Goal: Register for event/course

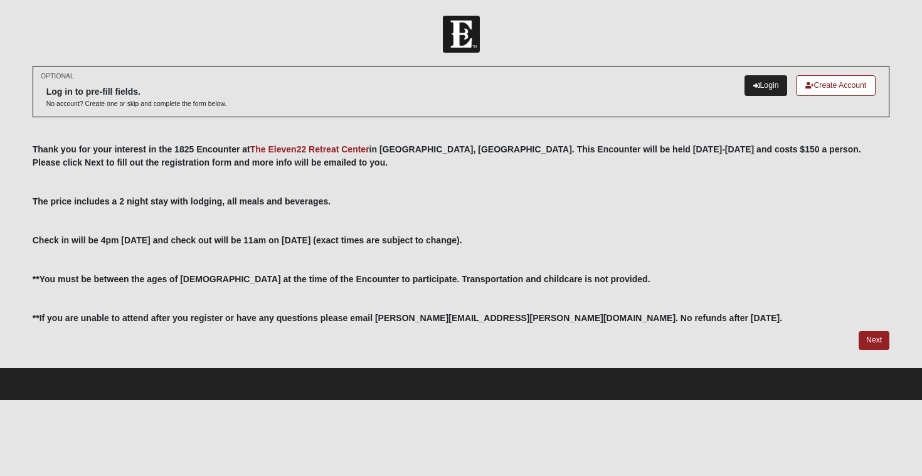
click at [757, 79] on link "Login" at bounding box center [766, 85] width 43 height 21
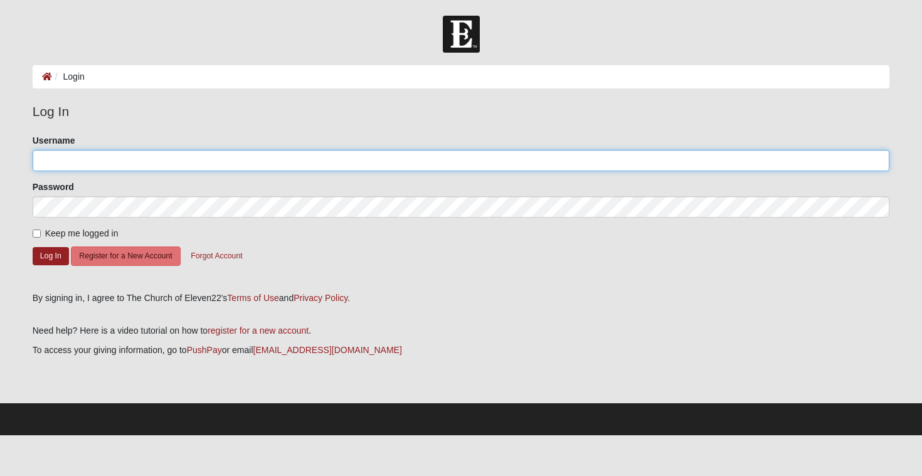
type input "c.brooks"
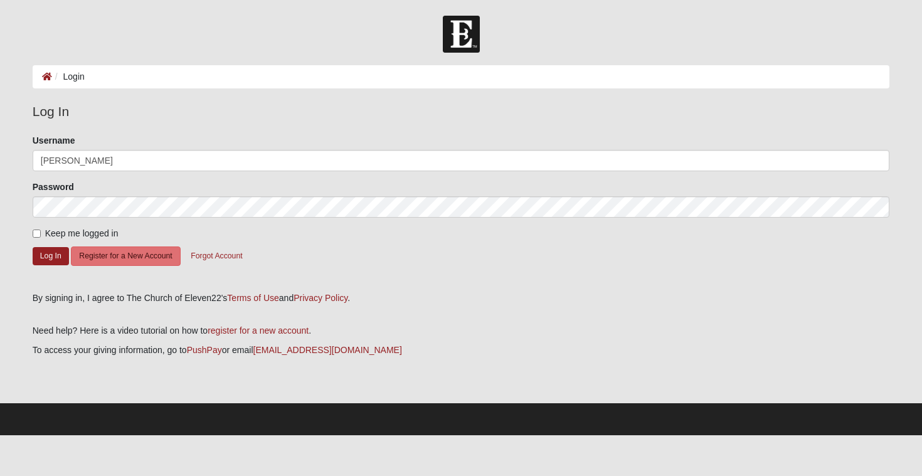
click at [38, 234] on input "Keep me logged in" at bounding box center [37, 234] width 8 height 8
checkbox input "true"
click at [39, 252] on button "Log In" at bounding box center [51, 256] width 36 height 18
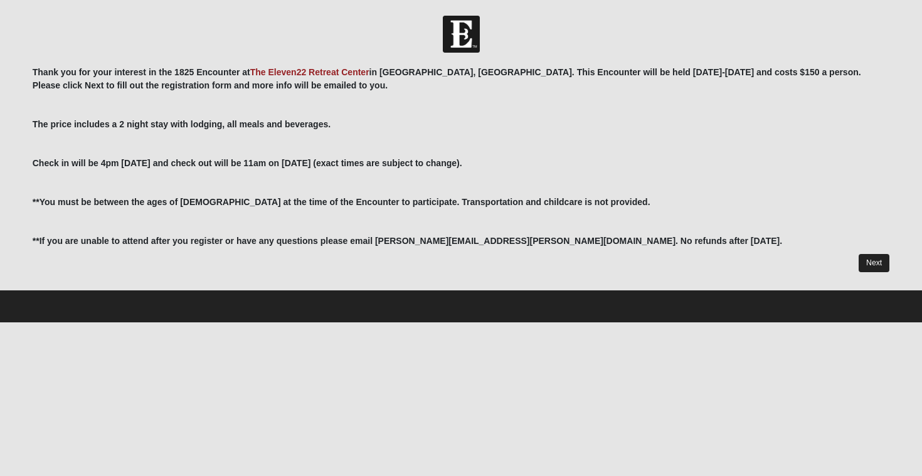
click at [878, 264] on link "Next" at bounding box center [874, 263] width 31 height 18
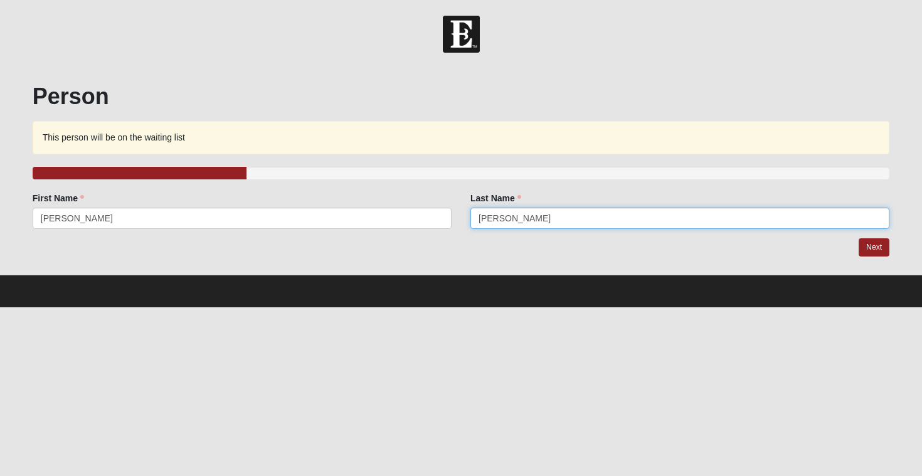
click at [513, 219] on input "[PERSON_NAME]" at bounding box center [680, 218] width 419 height 21
type input "B"
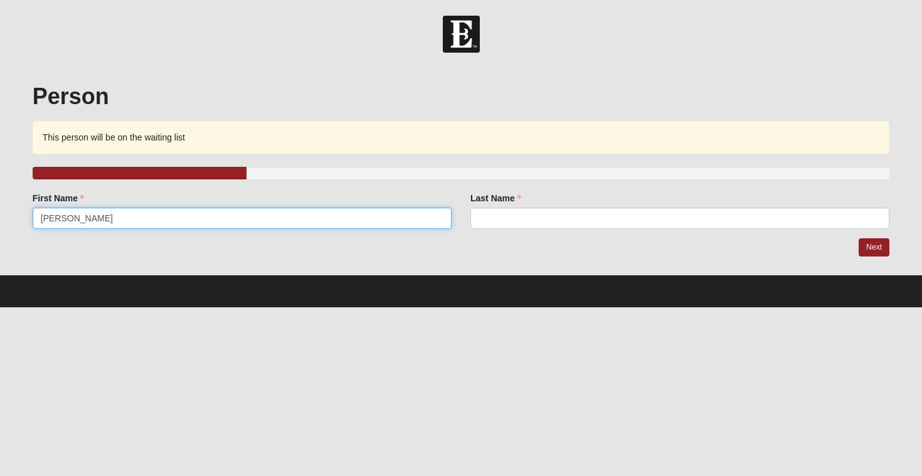
click at [168, 221] on input "[PERSON_NAME]" at bounding box center [242, 218] width 419 height 21
type input "C"
type input "CJ"
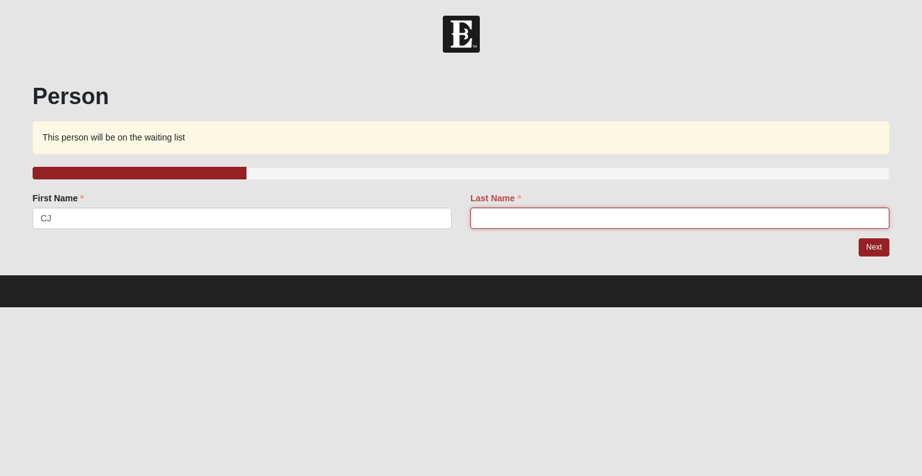
click at [511, 213] on input "Last Name" at bounding box center [680, 218] width 419 height 21
type input "[PERSON_NAME]"
click at [880, 252] on link "Next" at bounding box center [874, 247] width 31 height 18
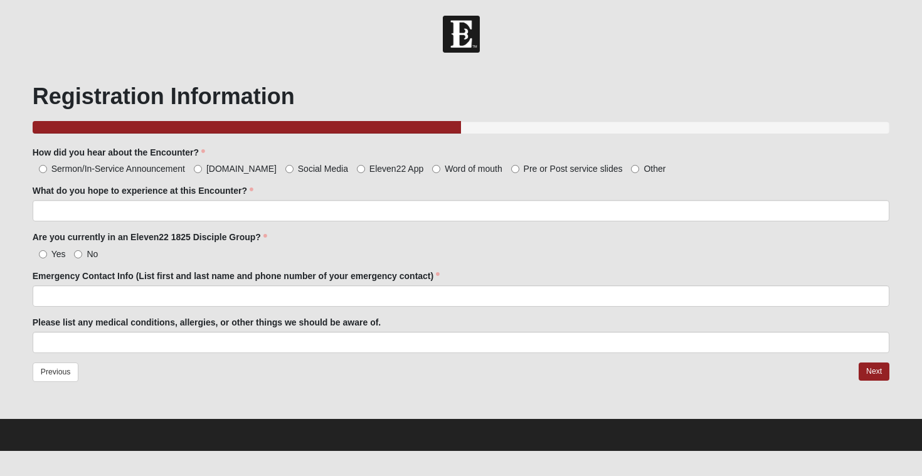
click at [432, 168] on input "Word of mouth" at bounding box center [436, 169] width 8 height 8
radio input "true"
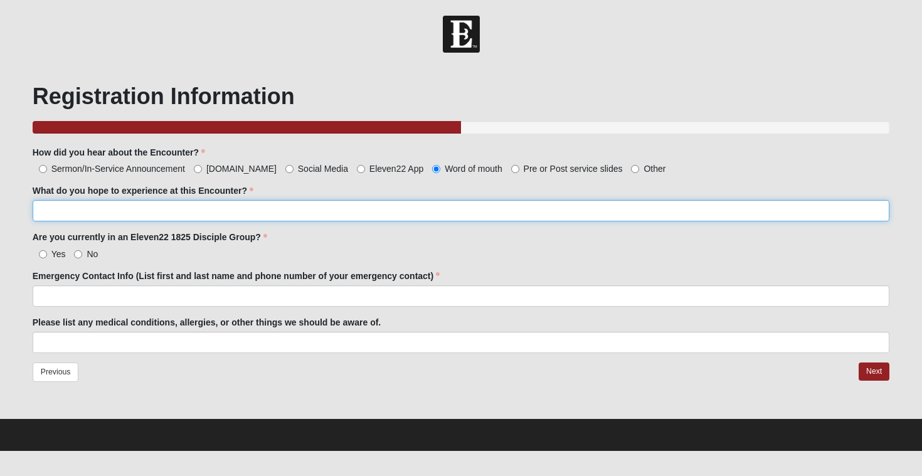
click at [326, 208] on input "What do you hope to experience at this Encounter?" at bounding box center [462, 210] width 858 height 21
type input "[DEMOGRAPHIC_DATA]"
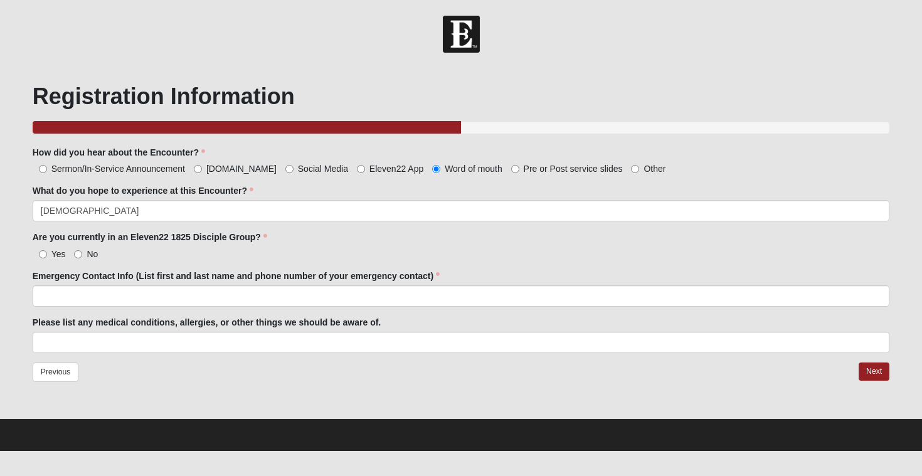
click at [77, 254] on input "No" at bounding box center [78, 254] width 8 height 8
radio input "true"
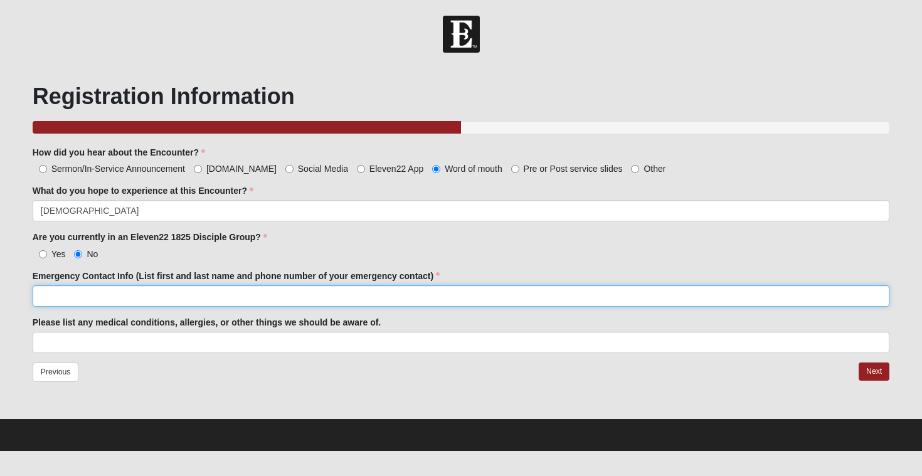
click at [104, 297] on input "Emergency Contact Info (List first and last name and phone number of your emerg…" at bounding box center [462, 295] width 858 height 21
type input "[PERSON_NAME] [PHONE_NUMBER]"
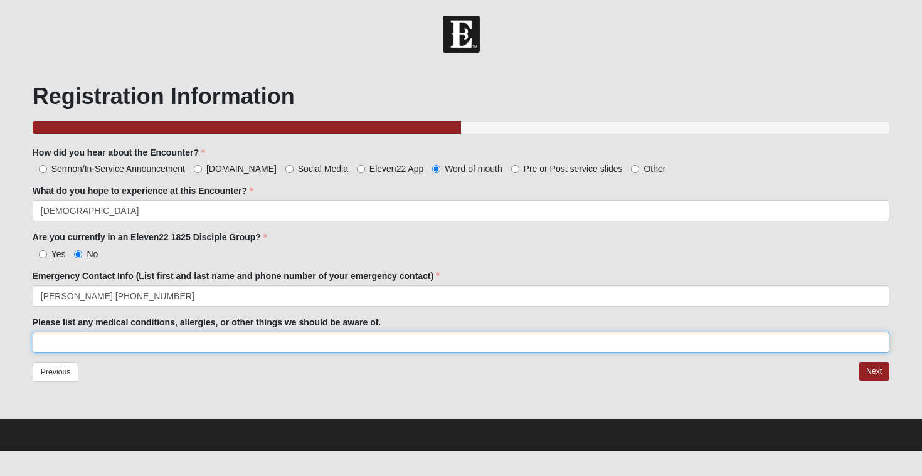
click at [83, 342] on input "Please list any medical conditions, allergies, or other things we should be awa…" at bounding box center [462, 342] width 858 height 21
type input "none"
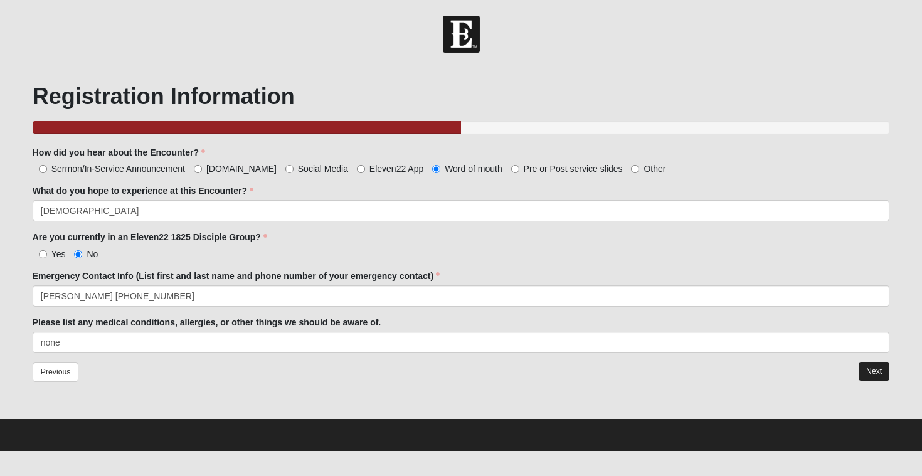
click at [879, 368] on link "Next" at bounding box center [874, 372] width 31 height 18
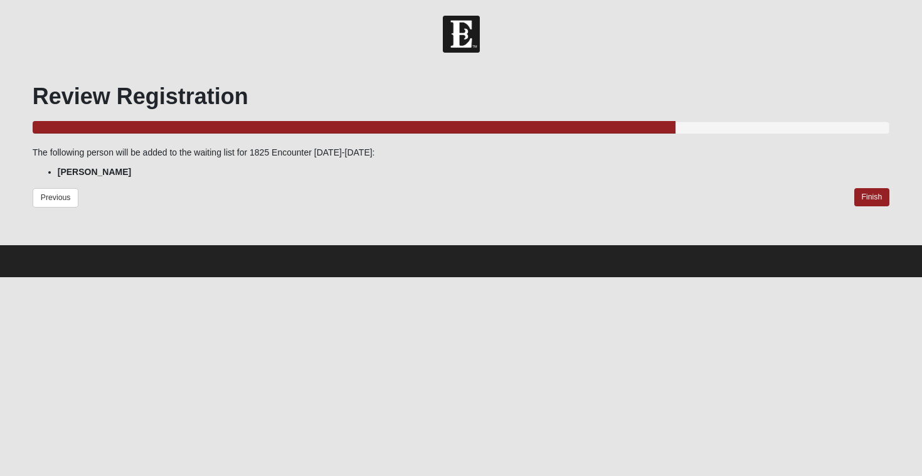
click at [880, 211] on div "Previous Finish" at bounding box center [462, 206] width 858 height 36
click at [879, 201] on link "Finish" at bounding box center [873, 197] width 36 height 18
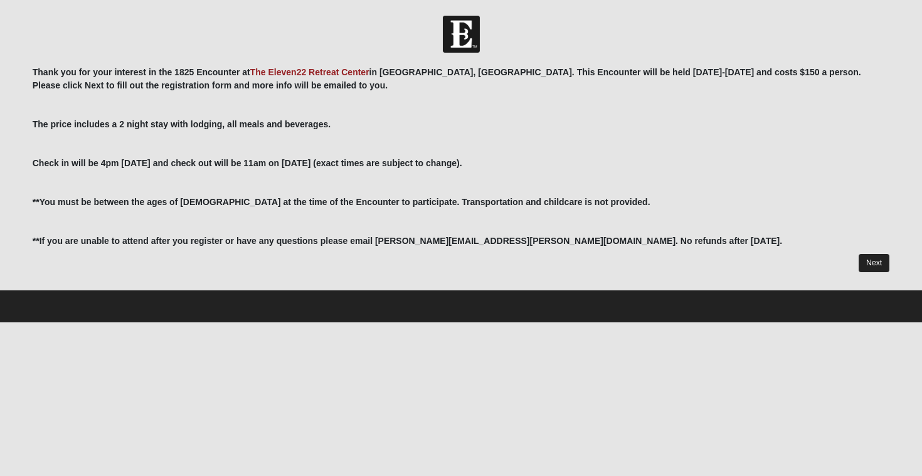
click at [882, 265] on link "Next" at bounding box center [874, 263] width 31 height 18
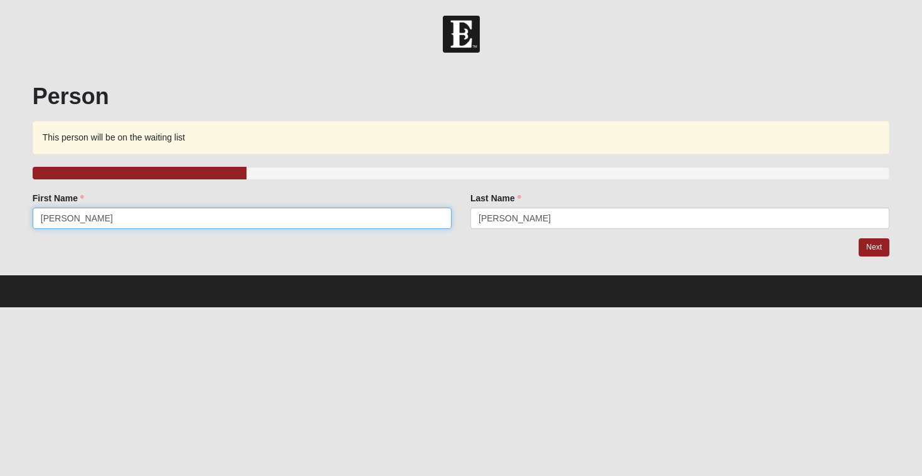
click at [316, 216] on input "[PERSON_NAME]" at bounding box center [242, 218] width 419 height 21
type input "C"
type input "[PERSON_NAME]"
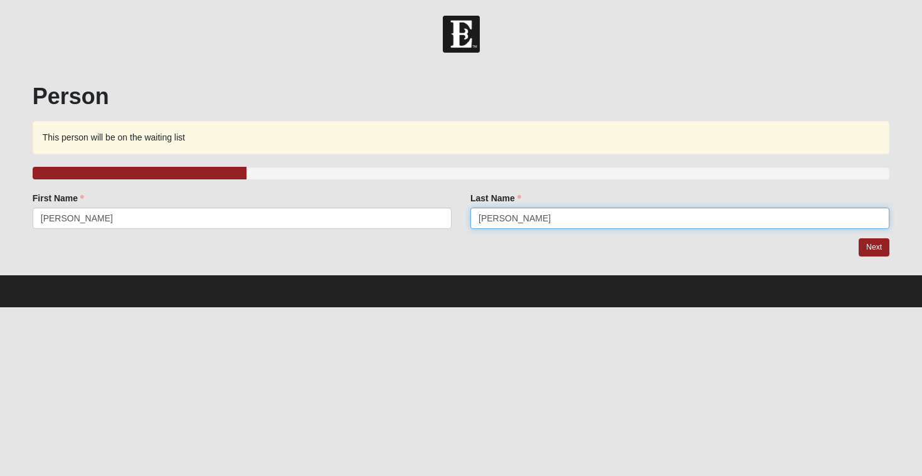
click at [528, 224] on input "[PERSON_NAME]" at bounding box center [680, 218] width 419 height 21
type input "B"
click at [536, 218] on input "vondoltern" at bounding box center [680, 218] width 419 height 21
type input "vondolteren"
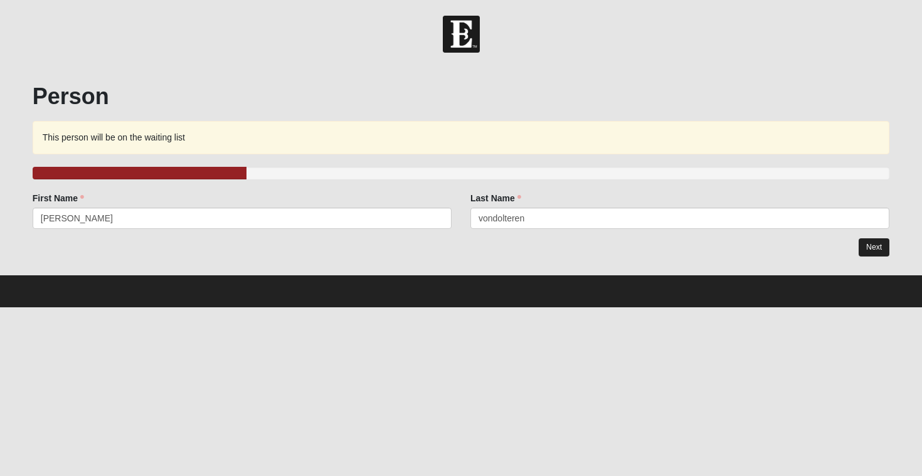
click at [868, 245] on link "Next" at bounding box center [874, 247] width 31 height 18
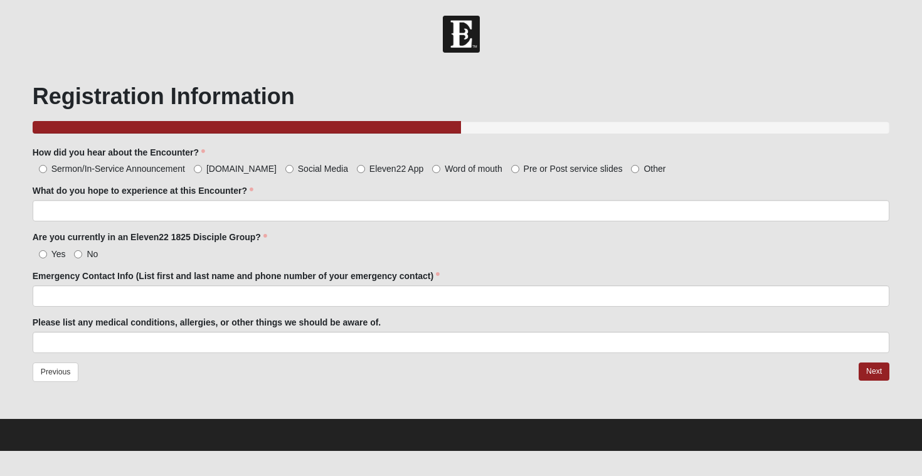
click at [432, 172] on input "Word of mouth" at bounding box center [436, 169] width 8 height 8
radio input "true"
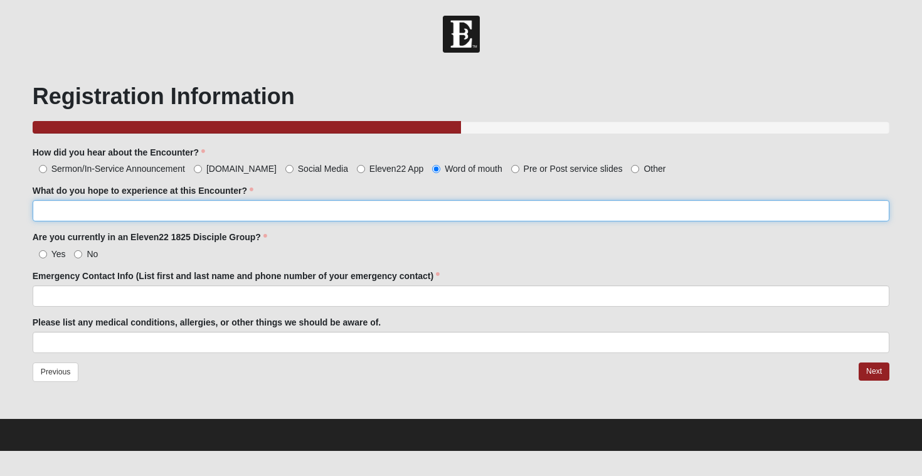
click at [211, 216] on input "What do you hope to experience at this Encounter?" at bounding box center [462, 210] width 858 height 21
type input "[DEMOGRAPHIC_DATA]"
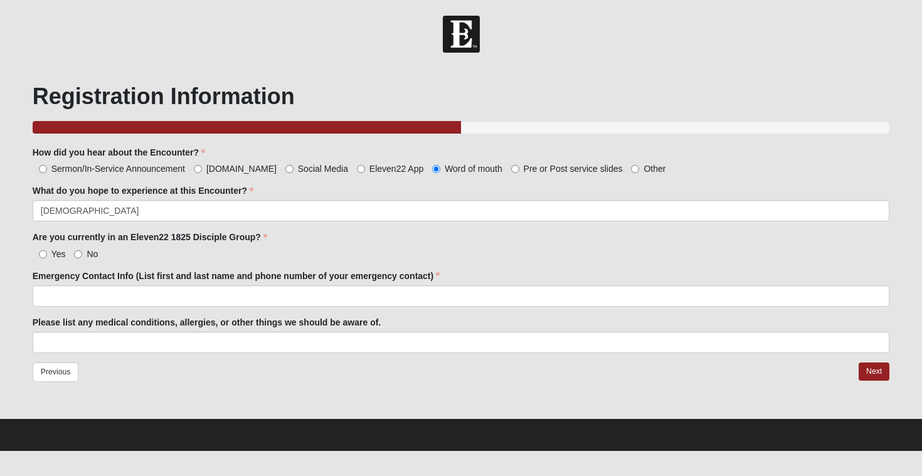
click at [79, 257] on input "No" at bounding box center [78, 254] width 8 height 8
radio input "true"
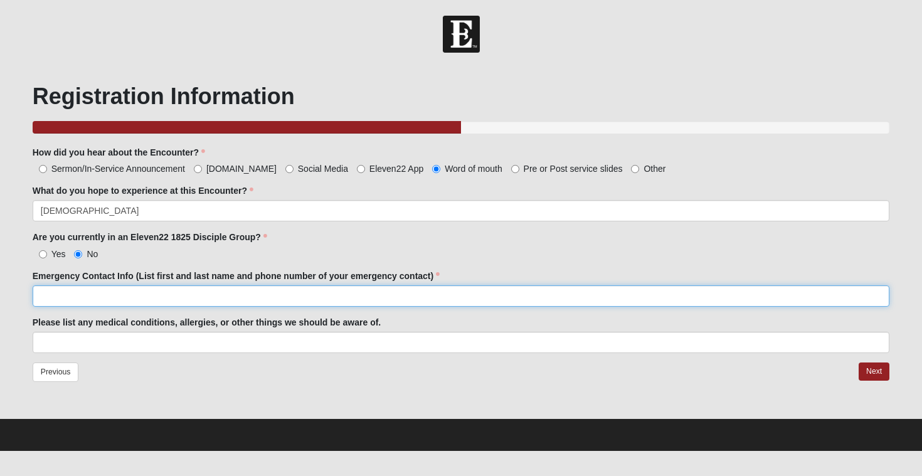
click at [102, 297] on input "Emergency Contact Info (List first and last name and phone number of your emerg…" at bounding box center [462, 295] width 858 height 21
type input "[PERSON_NAME] [PHONE_NUMBER]"
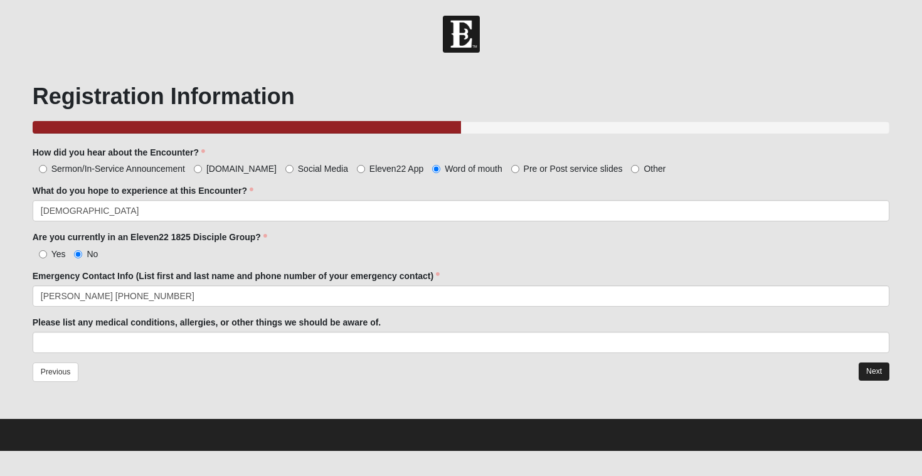
click at [867, 371] on link "Next" at bounding box center [874, 372] width 31 height 18
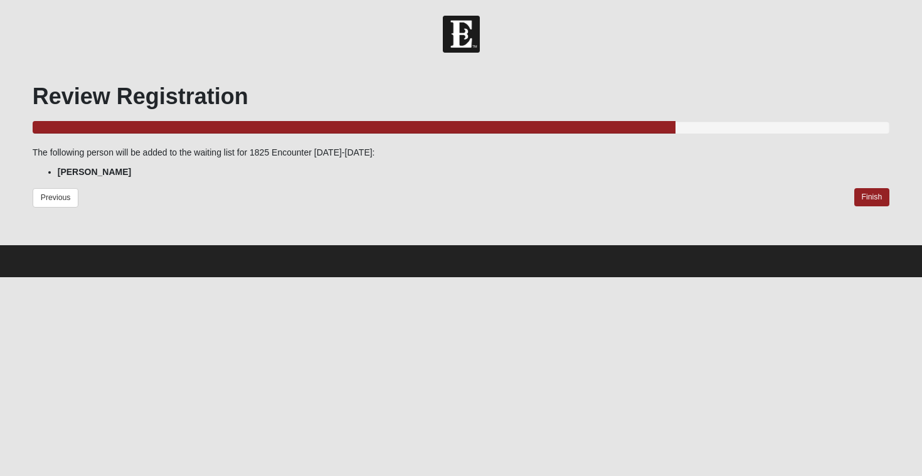
click at [866, 188] on div "Review Registration 75.000% Complete The following person will be added to the …" at bounding box center [462, 154] width 858 height 142
click at [867, 198] on link "Finish" at bounding box center [873, 197] width 36 height 18
